Goal: Contribute content

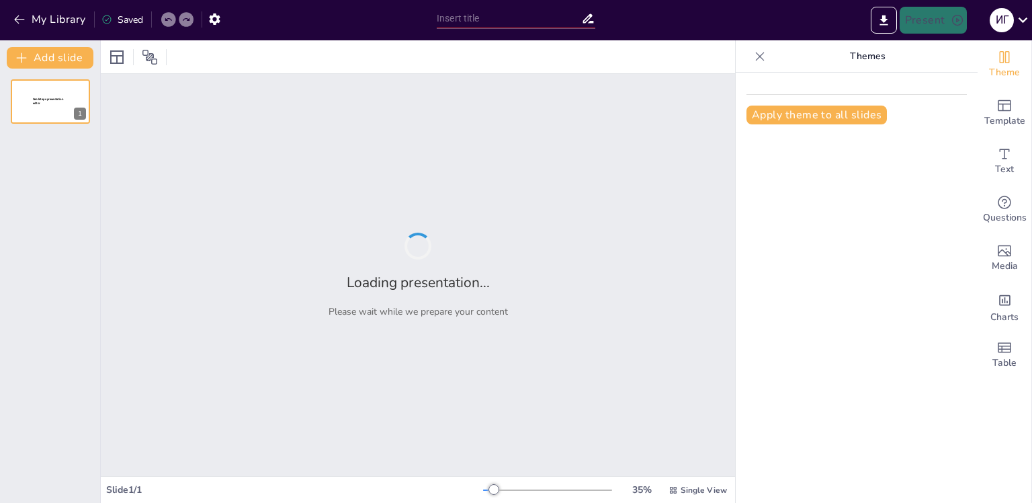
type input "Как Вторая мировая война изменила экономику мира?"
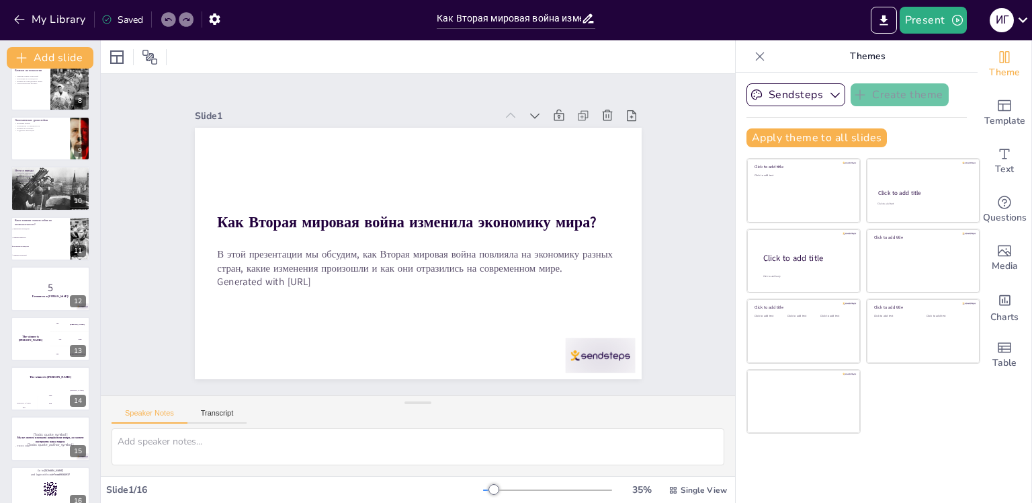
scroll to position [382, 0]
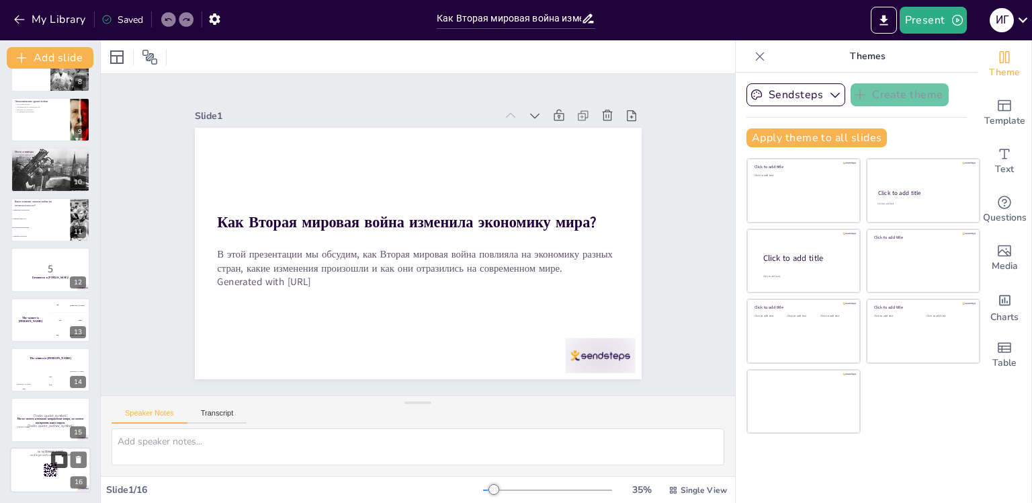
click at [55, 456] on icon at bounding box center [58, 458] width 9 height 9
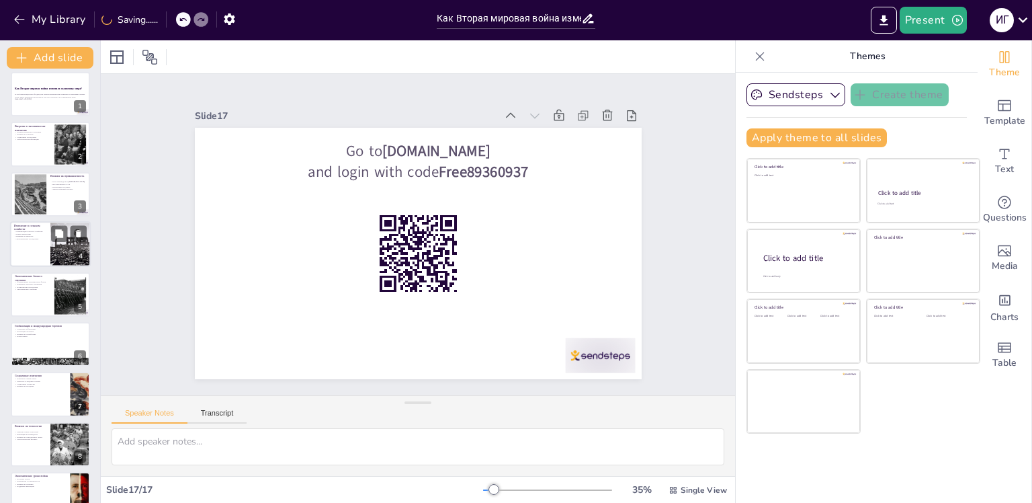
scroll to position [0, 0]
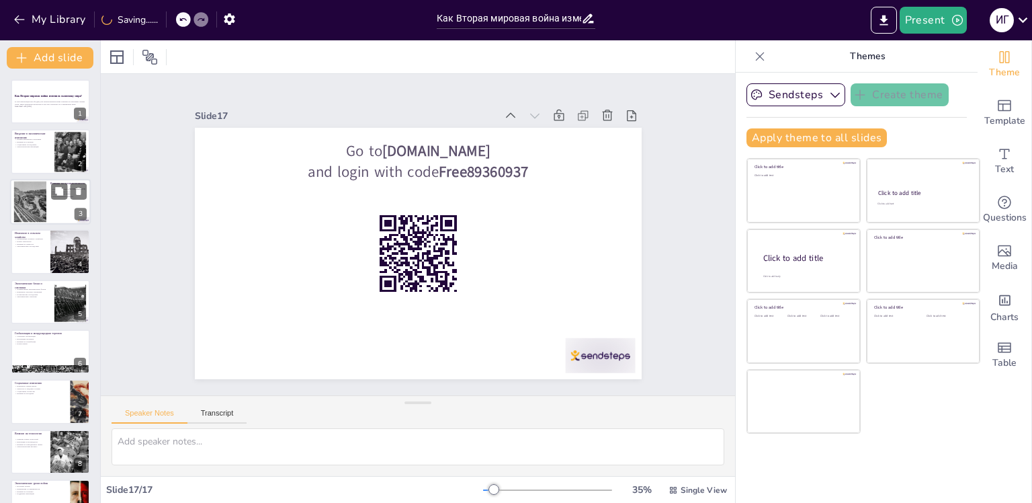
click at [49, 190] on div at bounding box center [50, 202] width 81 height 46
checkbox input "true"
type textarea "США стали лидером в промышленном производстве после войны, что помогло стране у…"
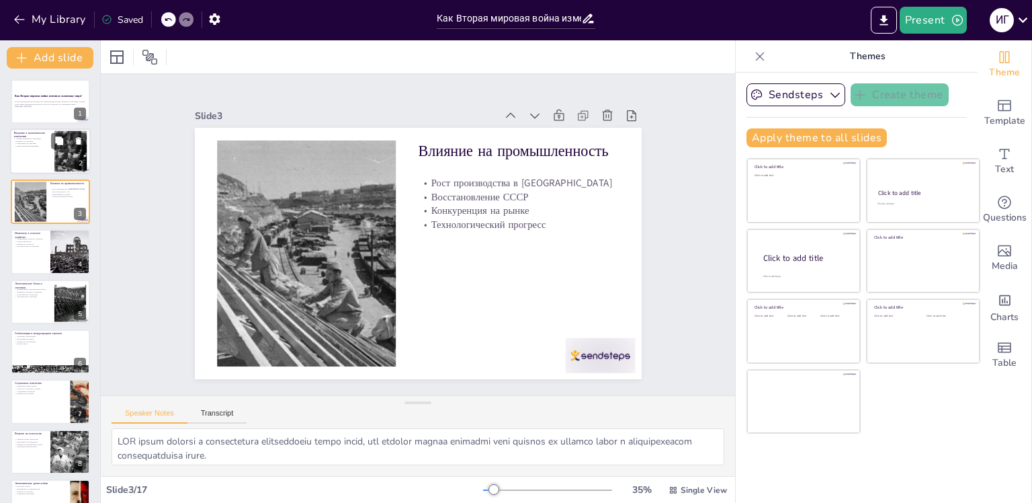
click at [60, 153] on div at bounding box center [70, 151] width 80 height 41
checkbox input "true"
type textarea "Первые изменения в экономике произошли из-за разрушений, вызванных войной. Мног…"
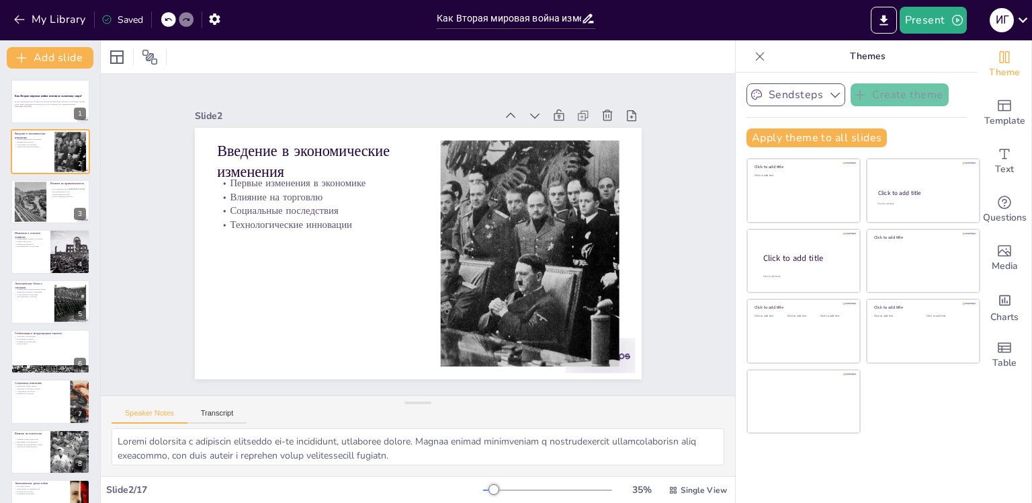
checkbox input "true"
click at [958, 19] on icon "button" at bounding box center [957, 19] width 13 height 13
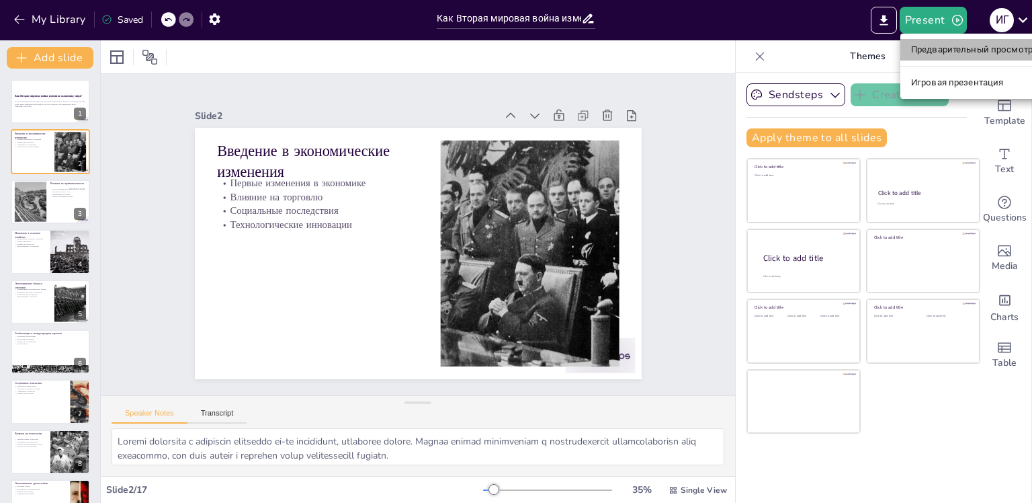
click at [938, 46] on ya-tr-span "Предварительный просмотр презентации" at bounding box center [1000, 49] width 179 height 13
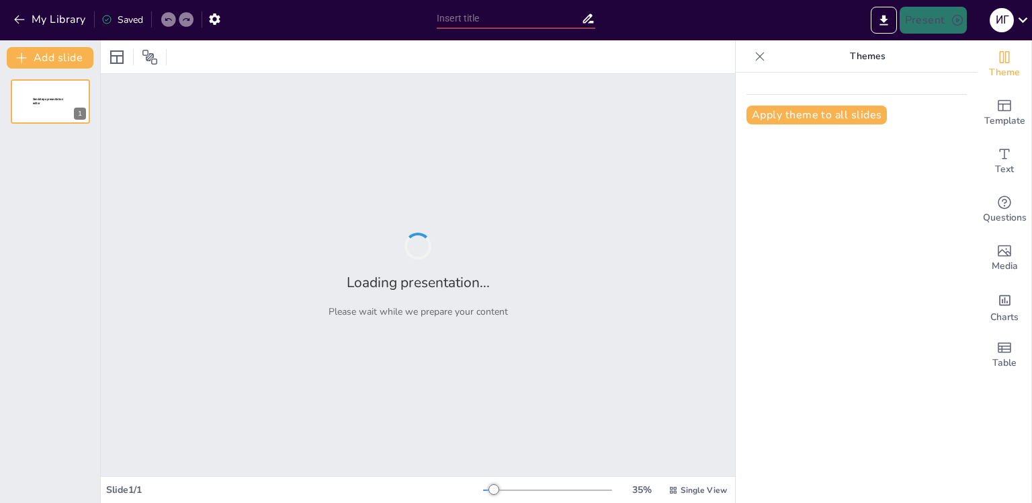
type input "Как Вторая мировая война изменила экономику мира?"
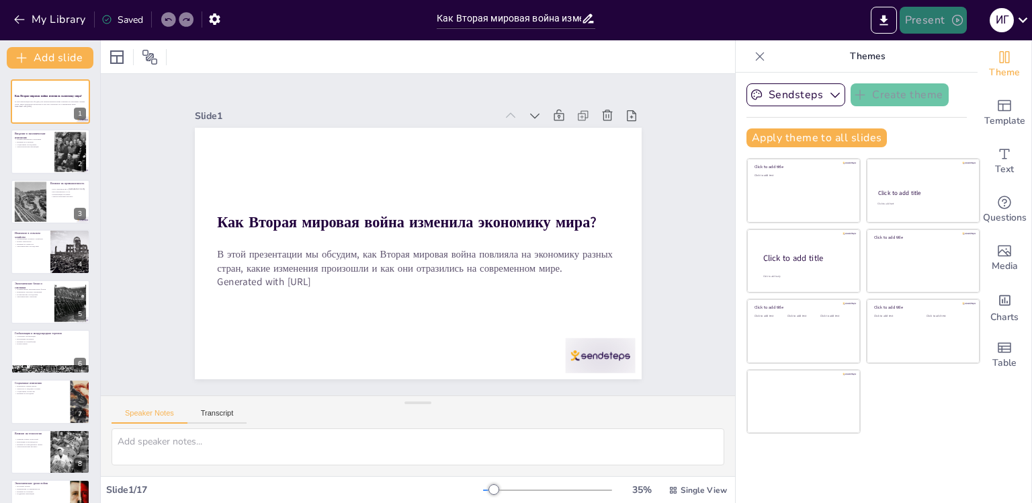
checkbox input "true"
click at [56, 17] on button "My Library" at bounding box center [50, 20] width 81 height 22
